Goal: Navigation & Orientation: Find specific page/section

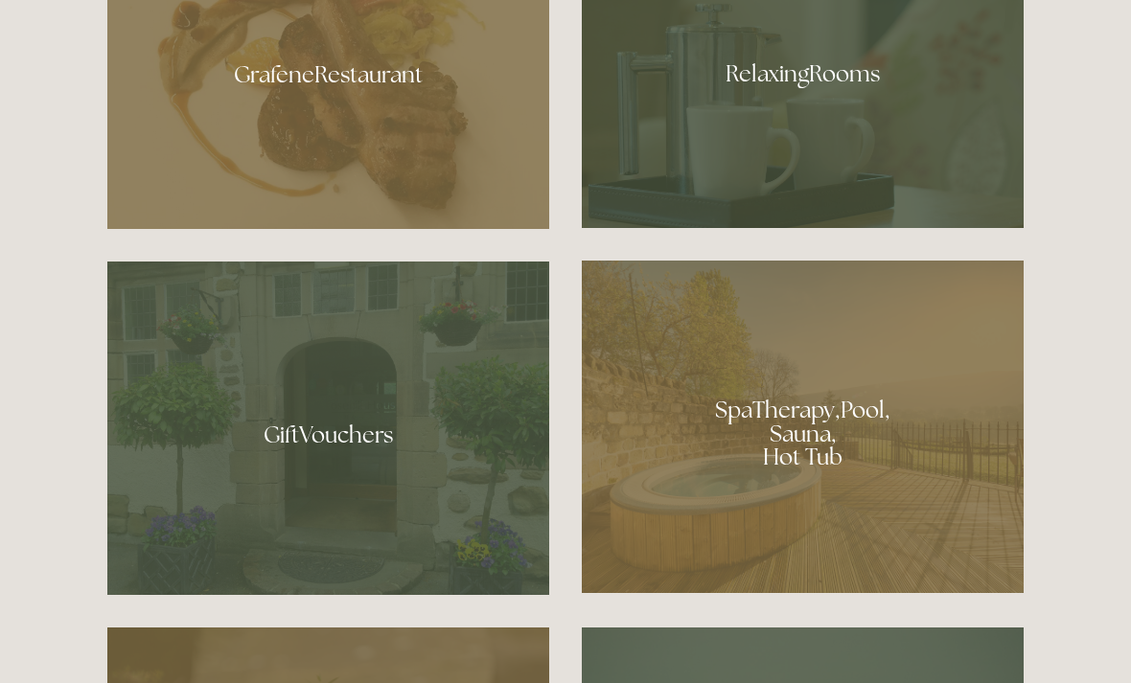
scroll to position [1258, 0]
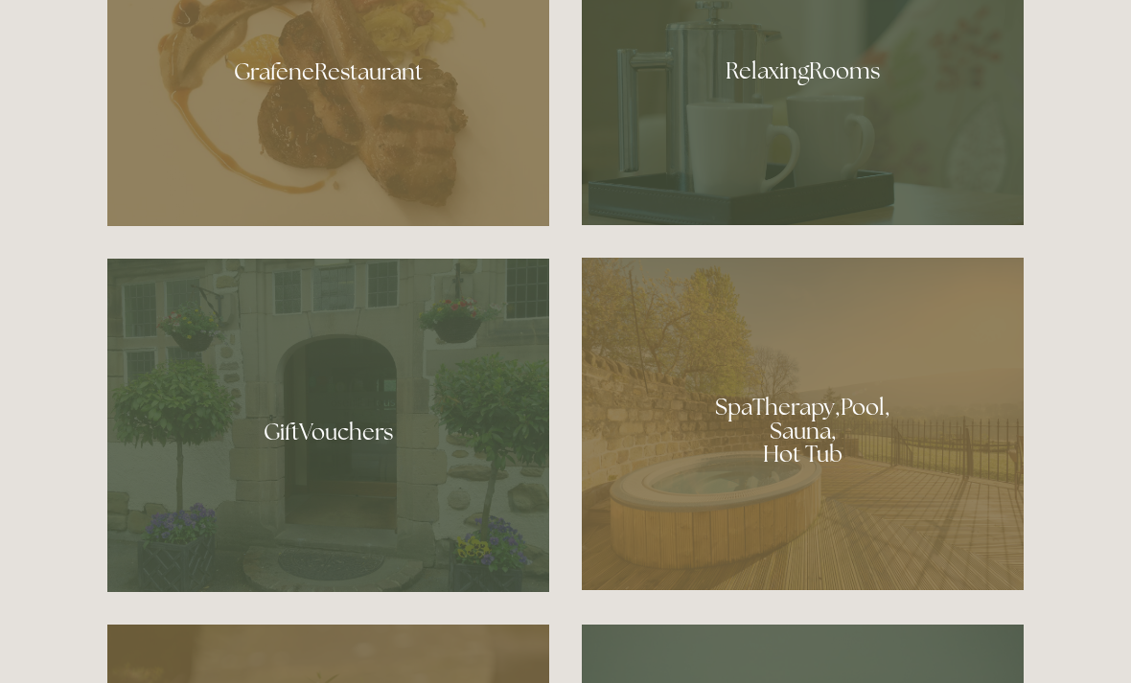
click at [810, 504] on div at bounding box center [803, 424] width 442 height 333
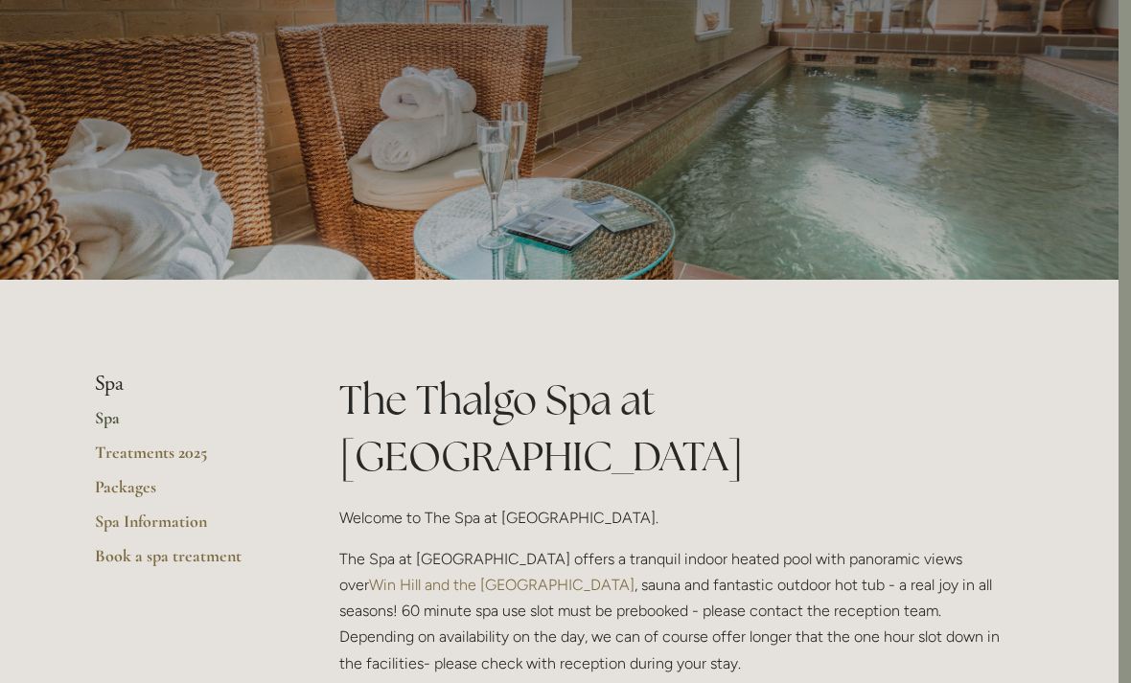
scroll to position [121, 12]
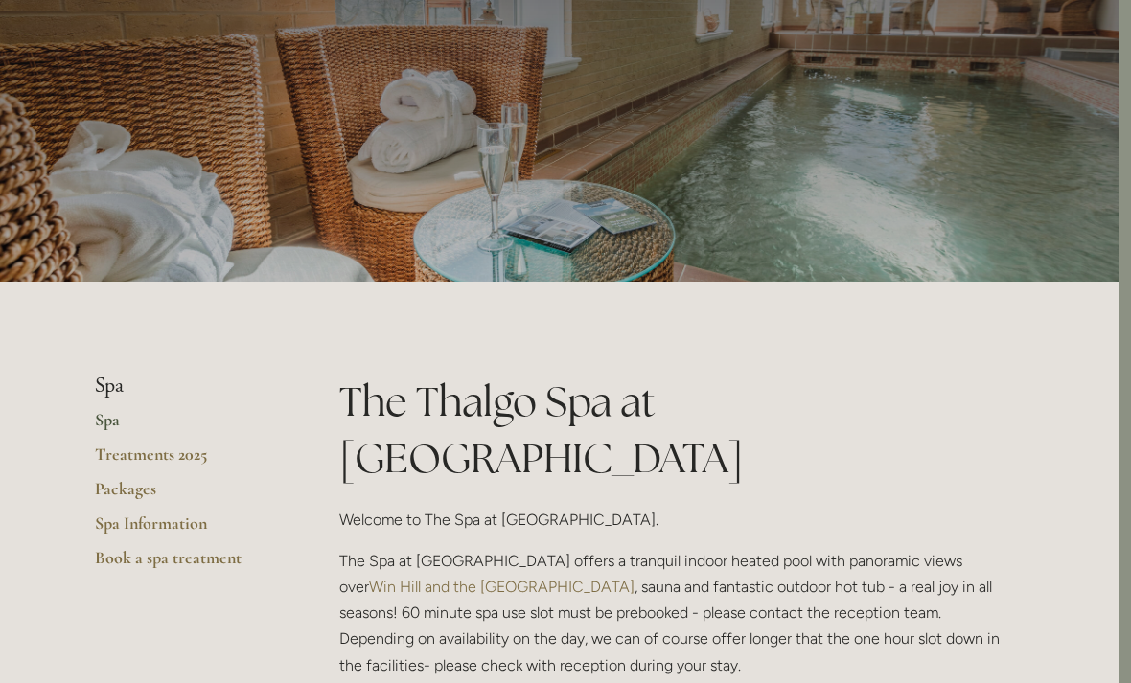
click at [149, 424] on link "Spa" at bounding box center [186, 426] width 183 height 35
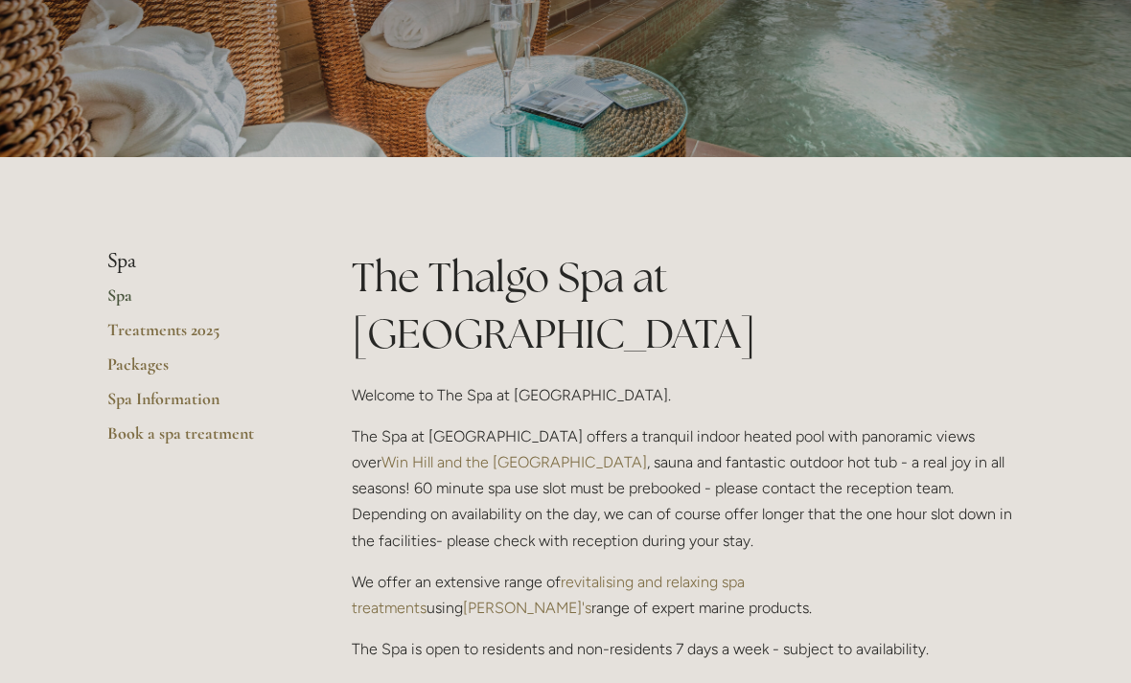
scroll to position [234, 0]
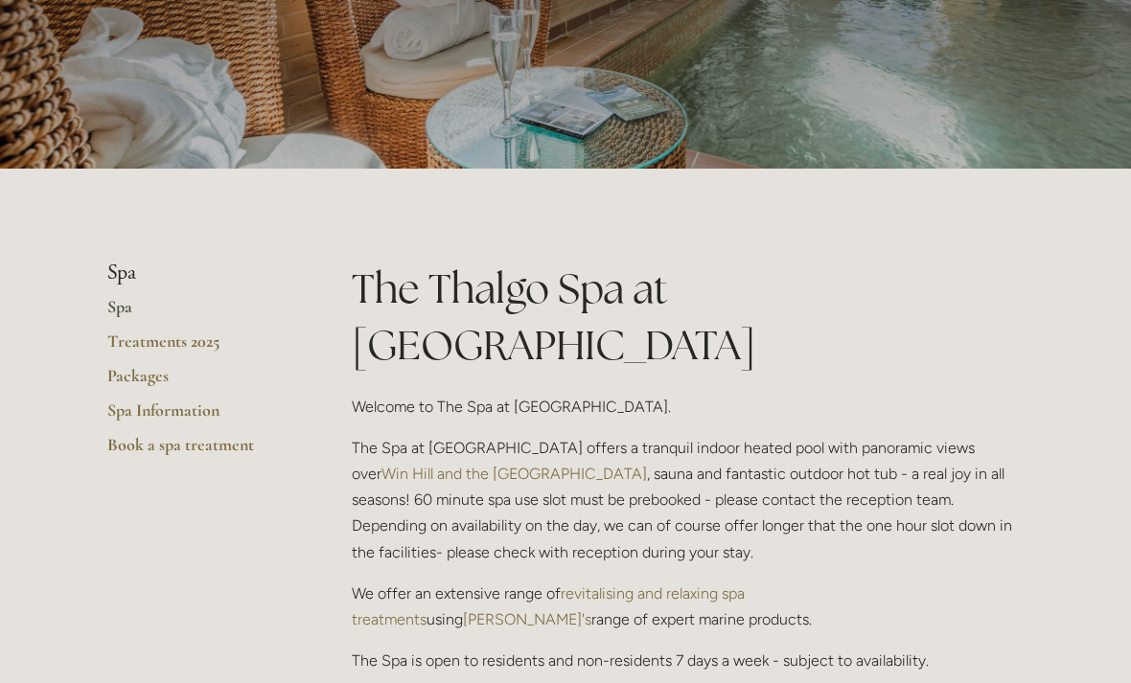
click at [140, 387] on link "Packages" at bounding box center [198, 382] width 183 height 35
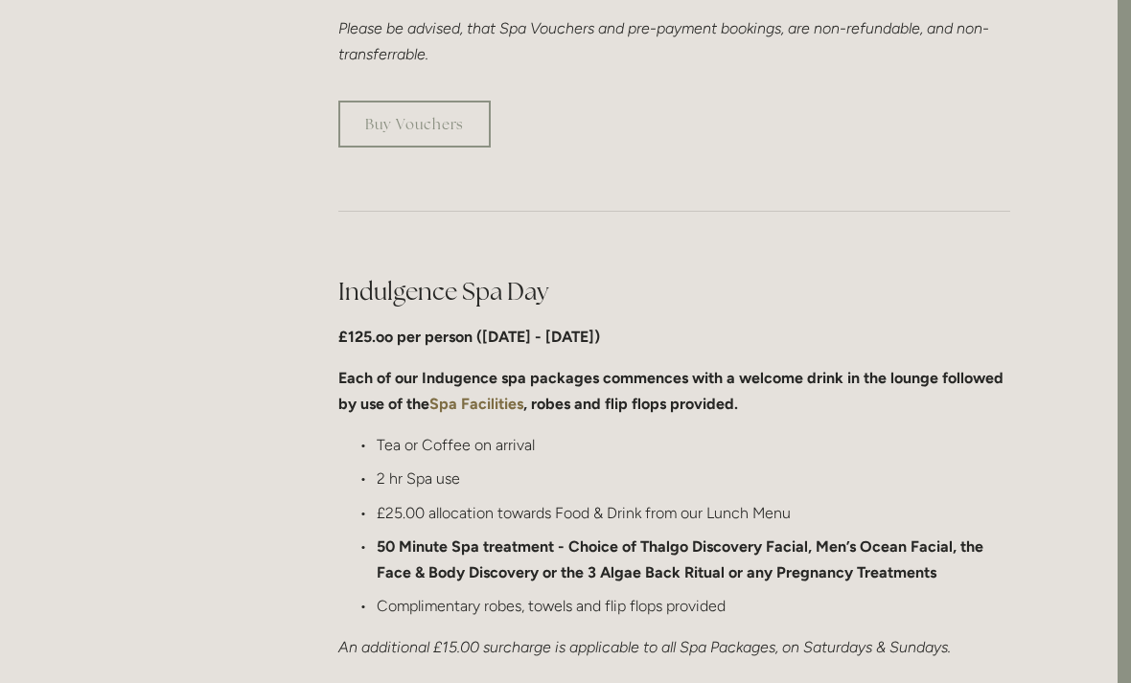
scroll to position [737, 13]
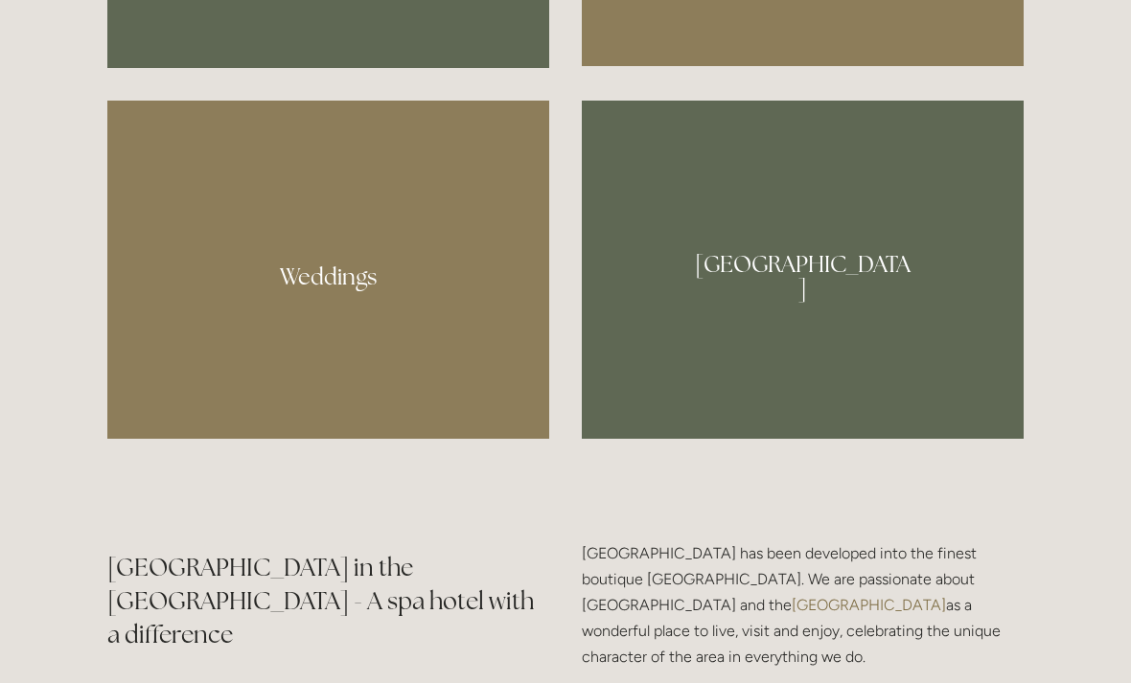
scroll to position [1806, 0]
